Goal: Transaction & Acquisition: Purchase product/service

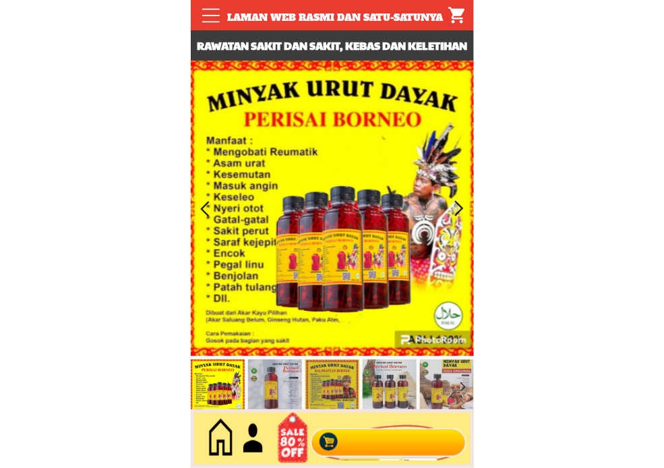
click at [388, 446] on div at bounding box center [388, 439] width 163 height 45
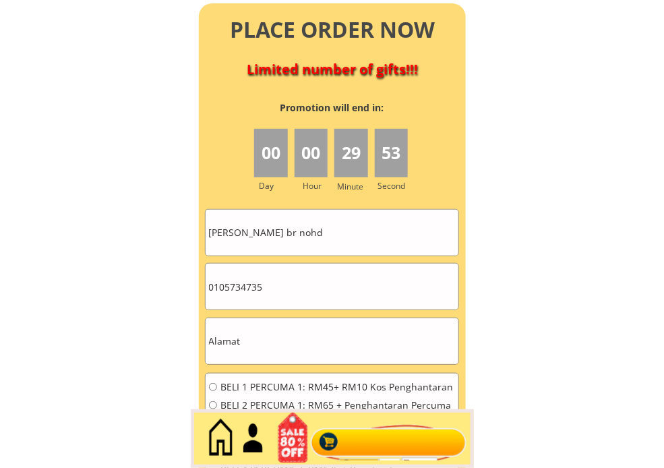
scroll to position [6075, 0]
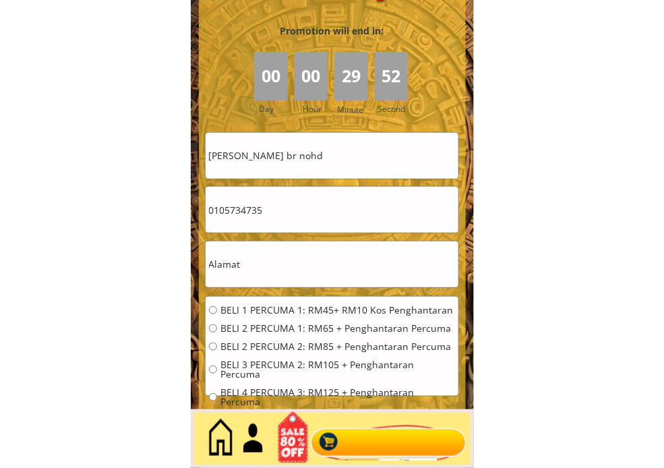
click at [312, 150] on input "[PERSON_NAME] br nohd" at bounding box center [332, 156] width 253 height 46
paste input "[PERSON_NAME]"
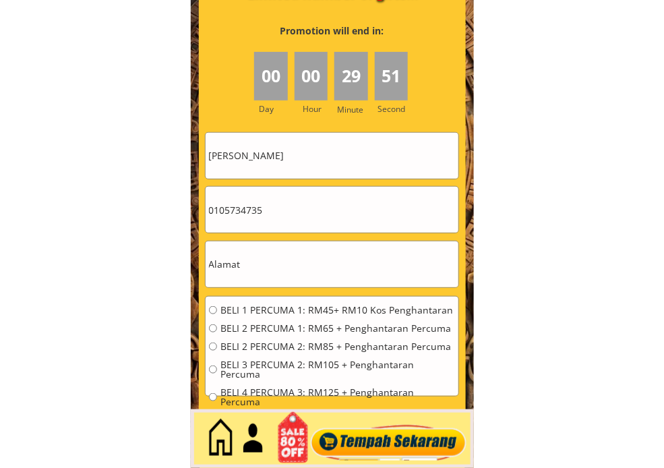
type input "[PERSON_NAME]"
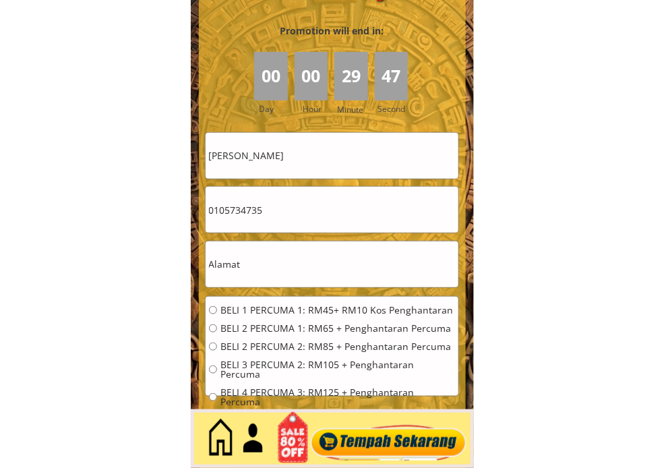
click at [326, 223] on input "0105734735" at bounding box center [332, 210] width 253 height 46
click at [289, 256] on input "text" at bounding box center [332, 264] width 253 height 46
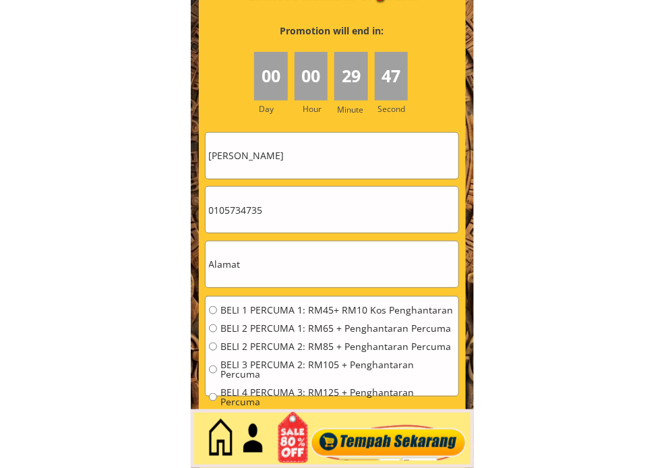
paste input "No13 [GEOGRAPHIC_DATA] 27400 Raub [GEOGRAPHIC_DATA]"
type input "No13 [GEOGRAPHIC_DATA] 27400 Raub [GEOGRAPHIC_DATA]"
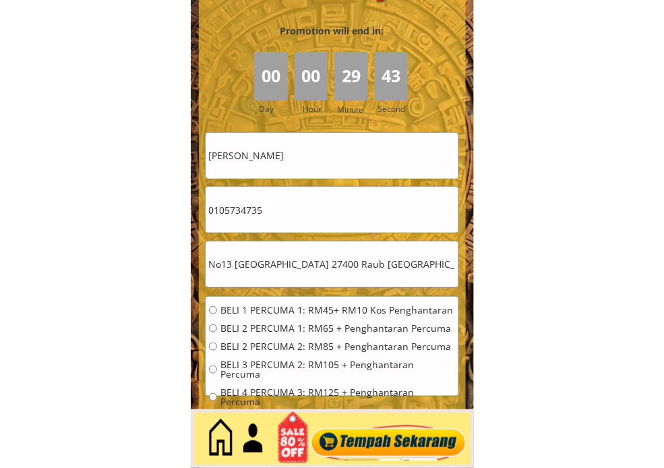
click at [260, 214] on input "0105734735" at bounding box center [332, 210] width 253 height 46
paste input "126820321"
type input "01126820321"
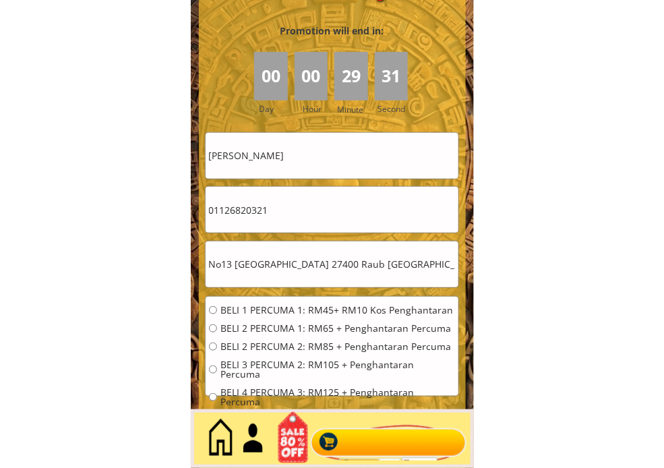
click at [229, 326] on span "BELI 2 PERCUMA 1: RM65 + Penghantaran Percuma" at bounding box center [337, 328] width 235 height 9
radio input "true"
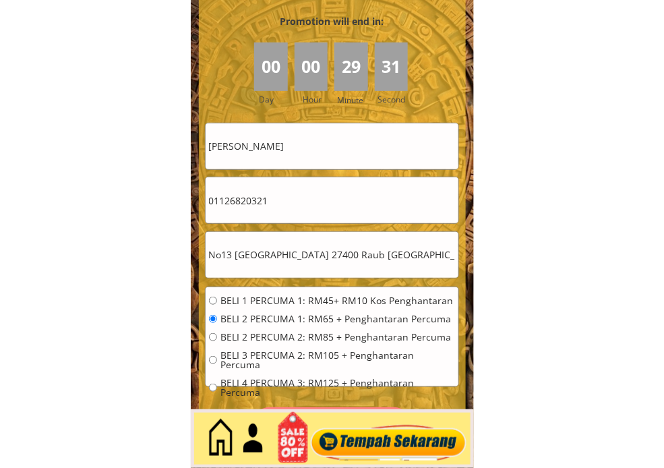
scroll to position [6150, 0]
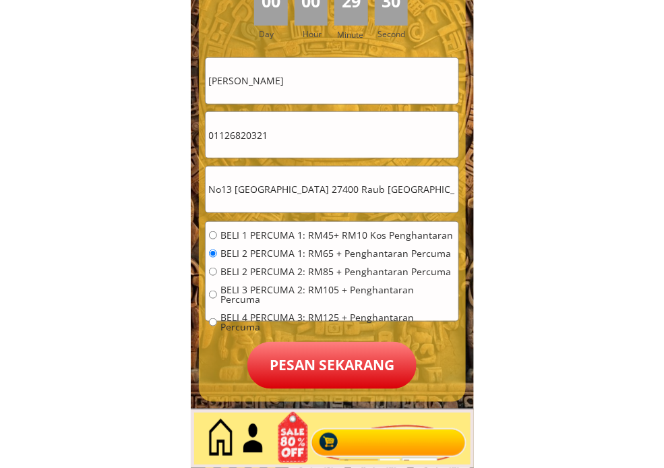
click at [338, 355] on p "Pesan sekarang" at bounding box center [331, 365] width 169 height 47
